Goal: Check status: Check status

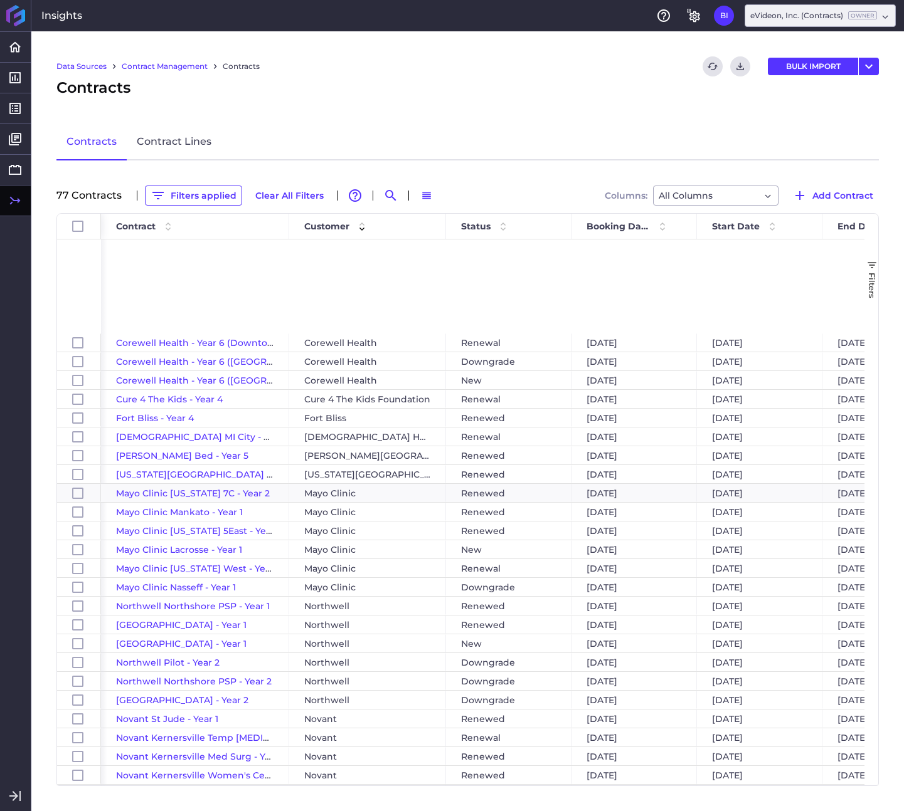
scroll to position [283, 0]
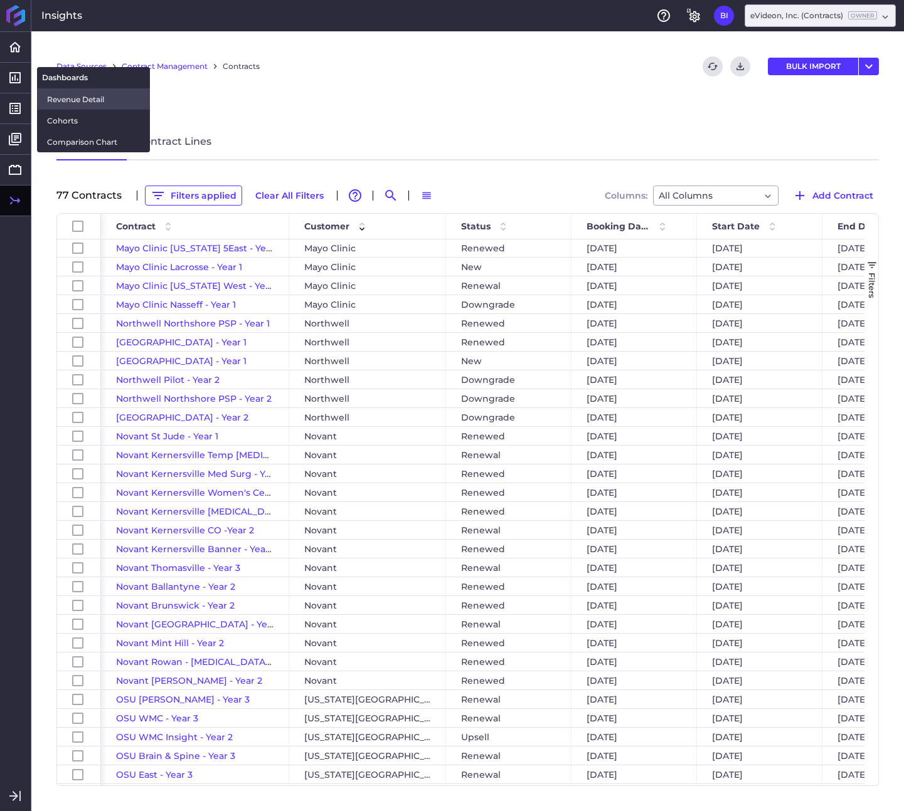
click at [82, 103] on span "Revenue Detail" at bounding box center [93, 99] width 93 height 13
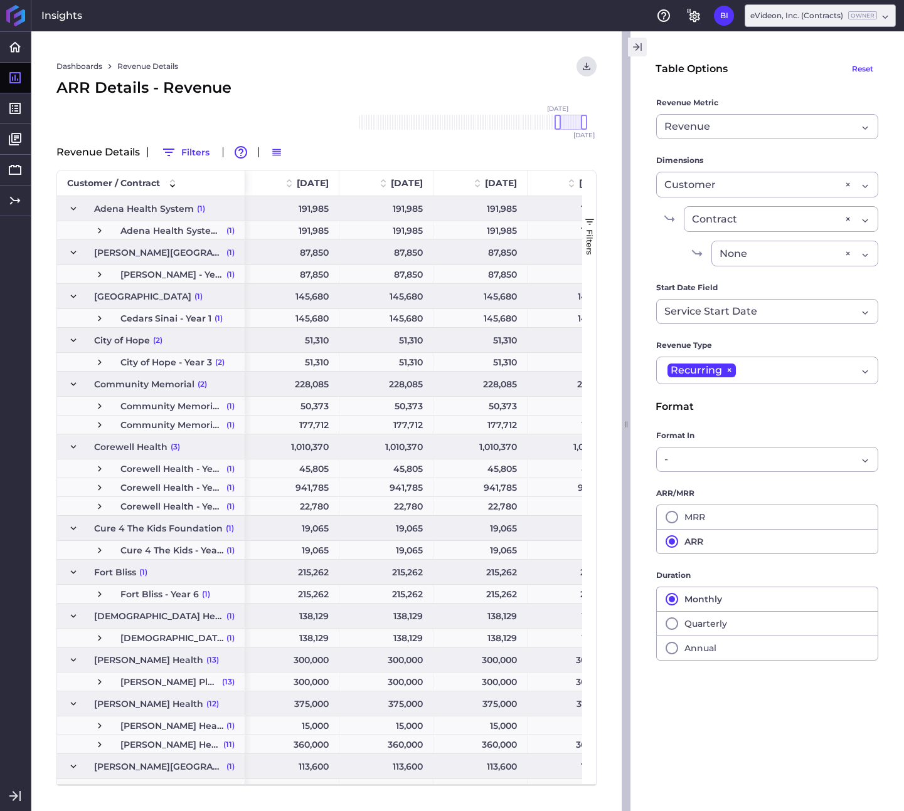
click at [638, 50] on icon "button" at bounding box center [637, 47] width 11 height 15
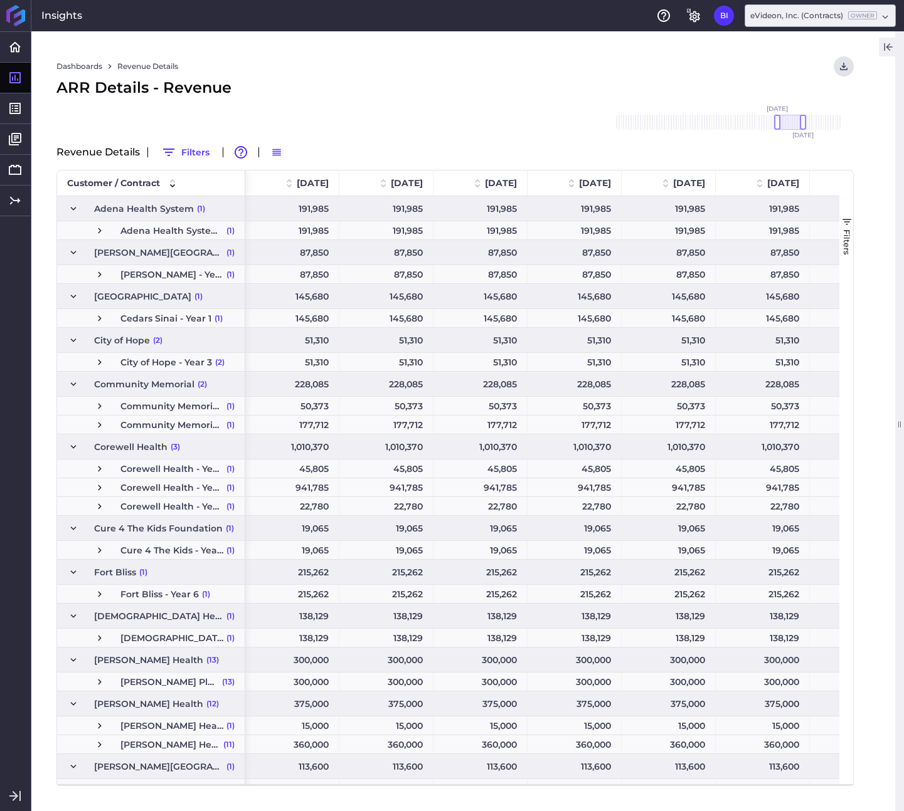
drag, startPoint x: 827, startPoint y: 121, endPoint x: 789, endPoint y: 124, distance: 37.8
click at [789, 124] on div at bounding box center [790, 122] width 26 height 15
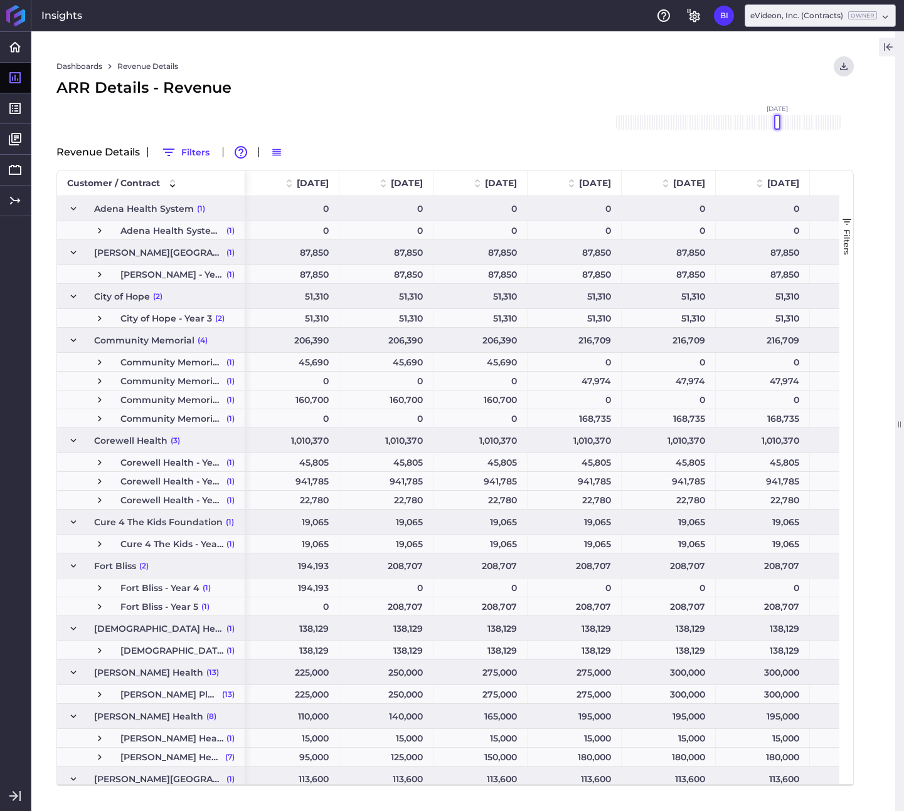
drag, startPoint x: 802, startPoint y: 122, endPoint x: 777, endPoint y: 126, distance: 25.5
click at [777, 126] on div at bounding box center [777, 122] width 6 height 15
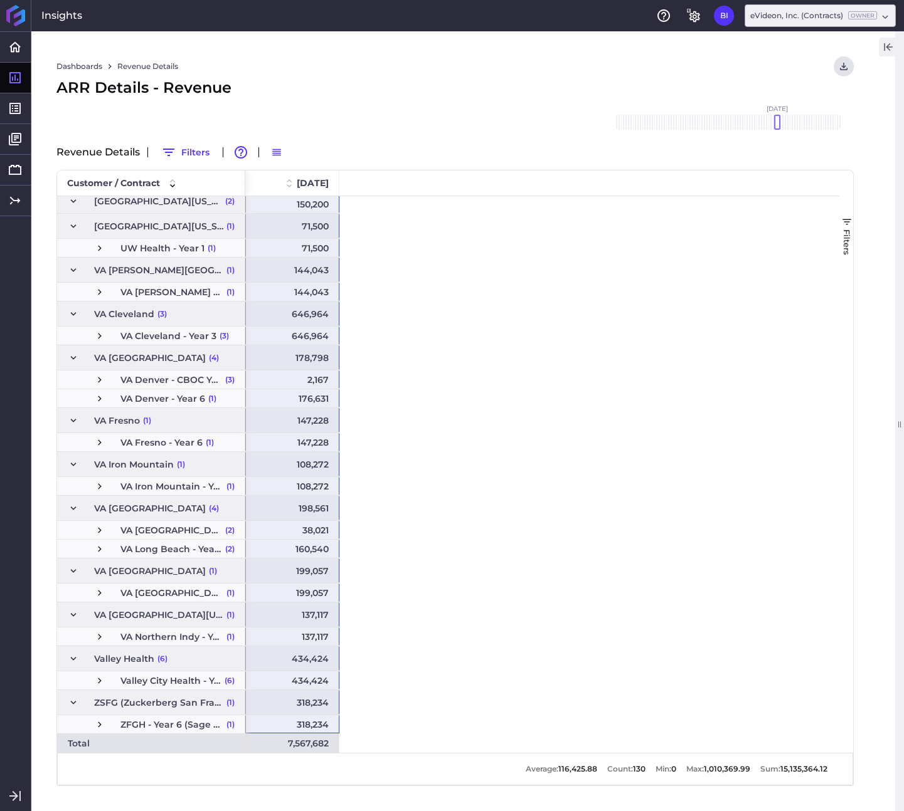
drag, startPoint x: 304, startPoint y: 208, endPoint x: 318, endPoint y: 728, distance: 520.1
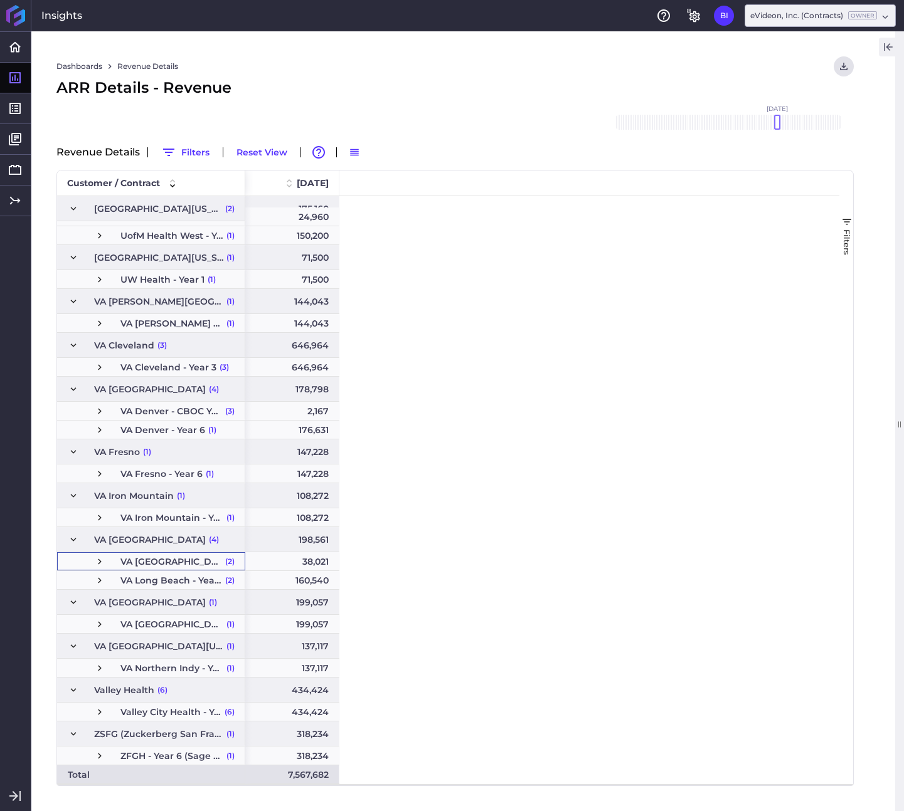
click at [98, 563] on span "Press SPACE to select this row." at bounding box center [99, 561] width 11 height 11
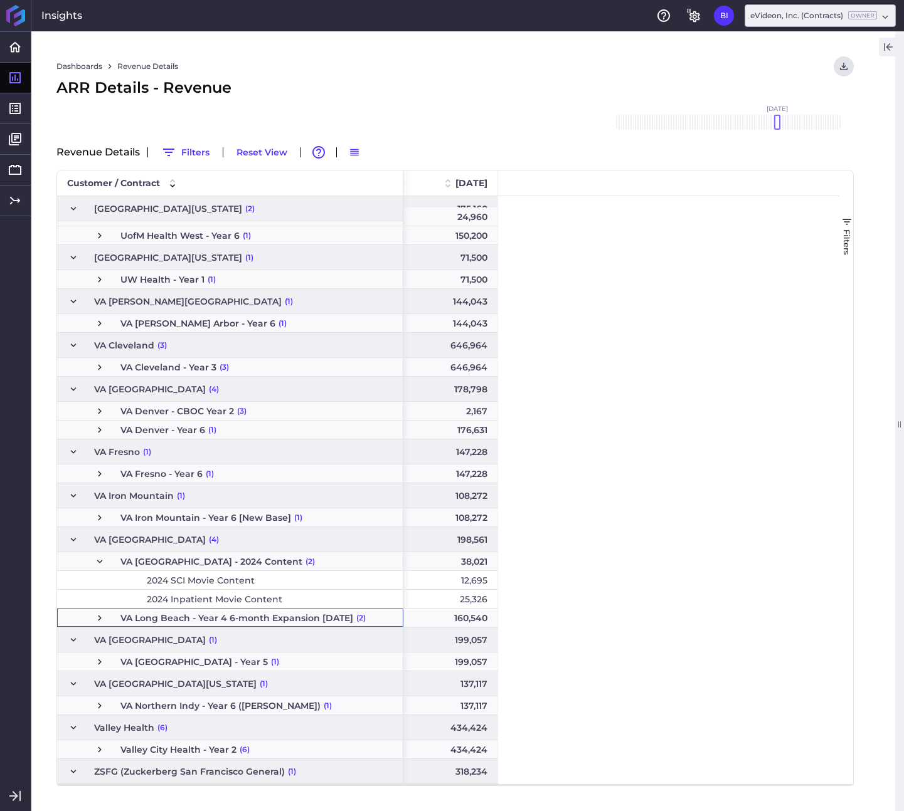
click at [99, 621] on span "Press SPACE to select this row." at bounding box center [99, 618] width 11 height 11
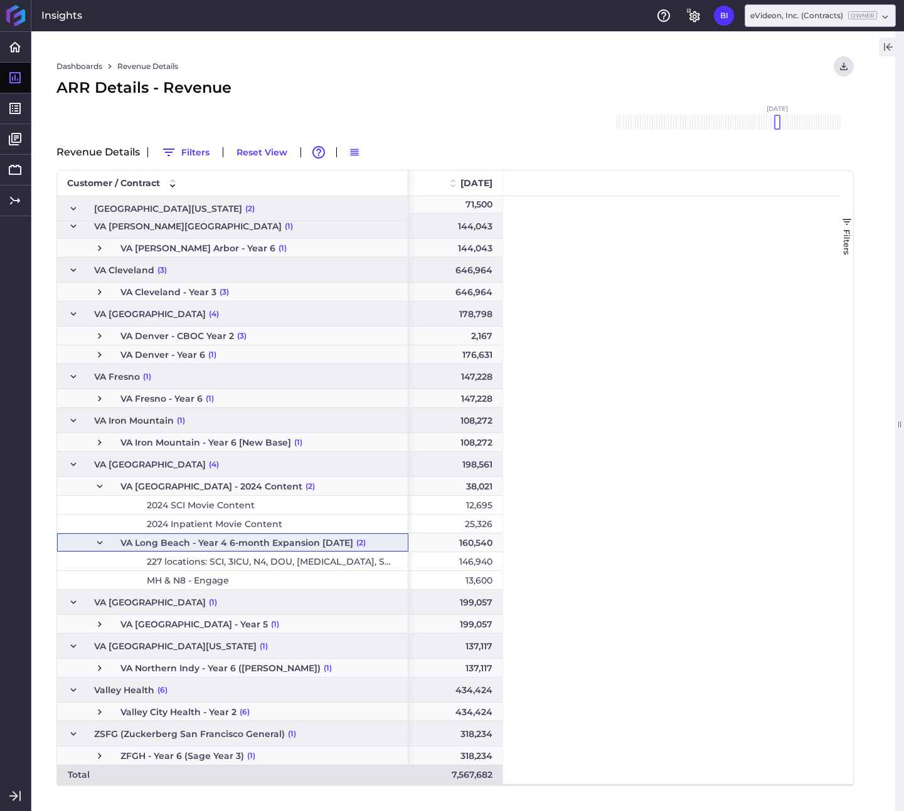
scroll to position [2177, 0]
click at [97, 541] on span "Press SPACE to select this row." at bounding box center [99, 542] width 11 height 11
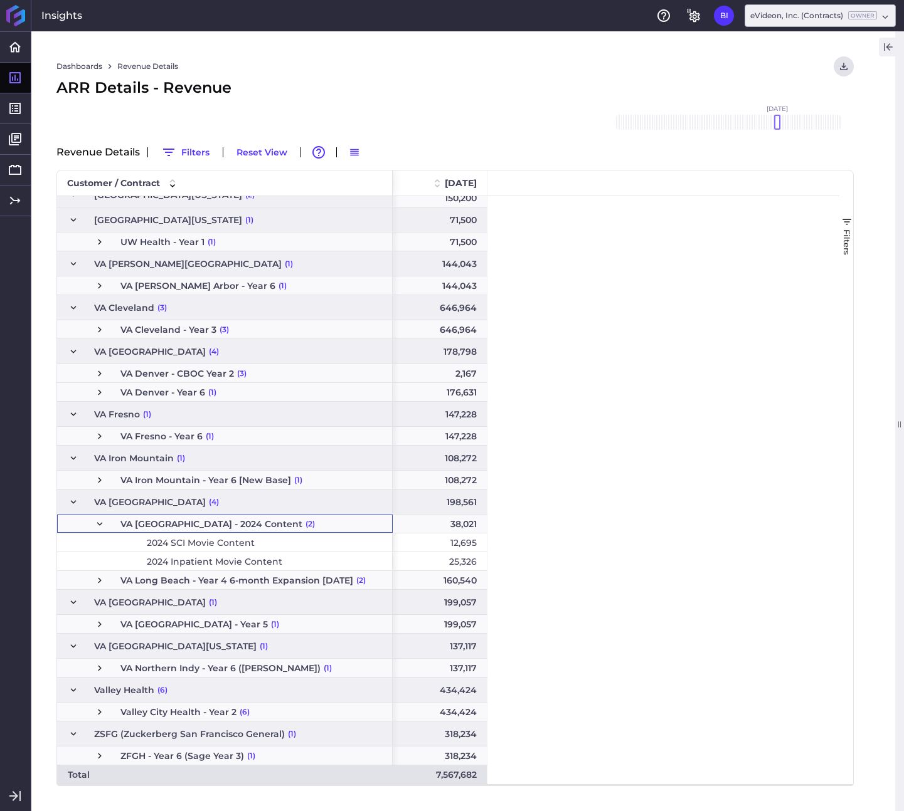
click at [98, 523] on span "Press SPACE to select this row." at bounding box center [99, 524] width 11 height 11
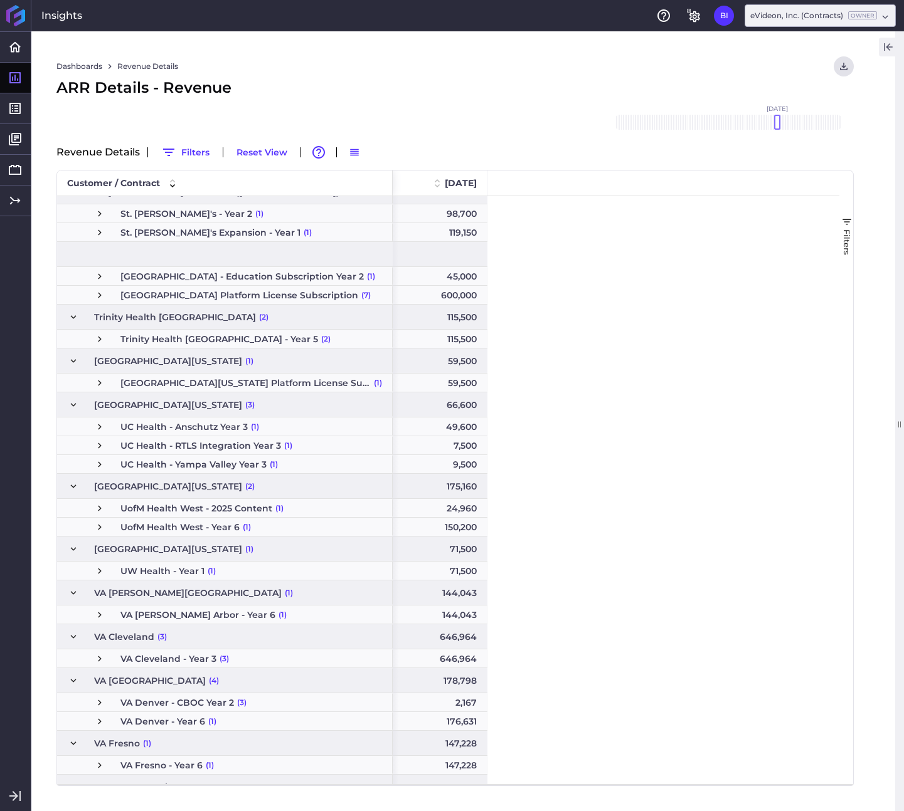
scroll to position [1770, 0]
